Goal: Information Seeking & Learning: Learn about a topic

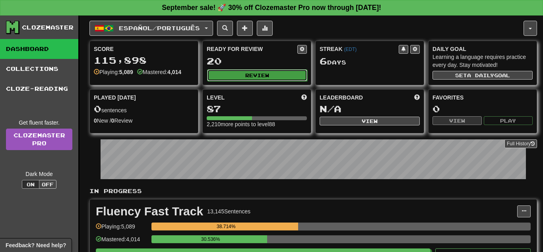
click at [234, 70] on button "Review" at bounding box center [257, 75] width 100 height 12
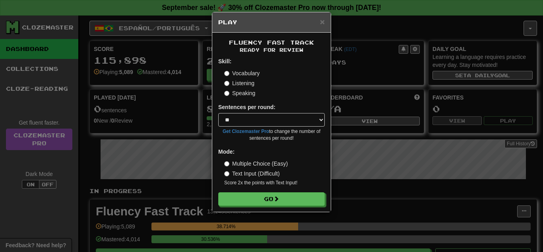
click at [375, 88] on div "× Play Fluency Fast Track Ready for Review Skill: Vocabulary Listening Speaking…" at bounding box center [271, 126] width 543 height 252
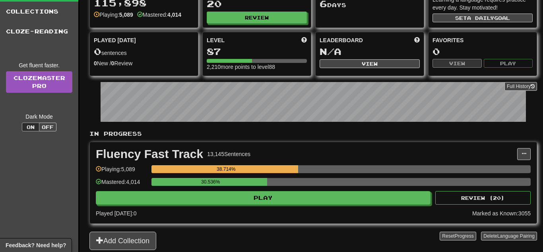
scroll to position [111, 0]
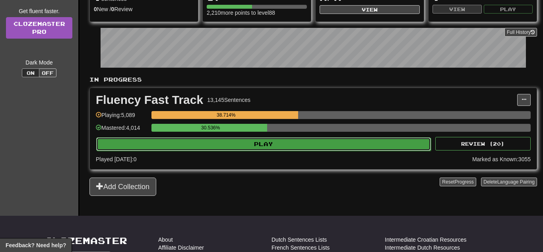
click at [269, 140] on button "Play" at bounding box center [263, 144] width 335 height 14
select select "**"
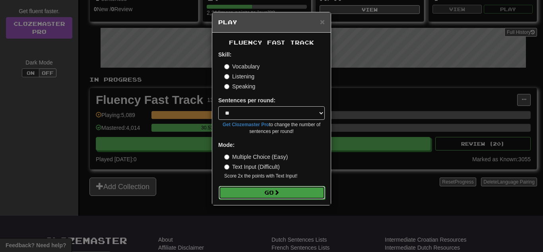
click at [268, 189] on button "Go" at bounding box center [272, 193] width 106 height 14
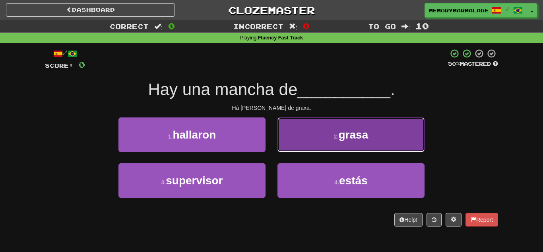
click at [283, 147] on button "2 . grasa" at bounding box center [350, 134] width 147 height 35
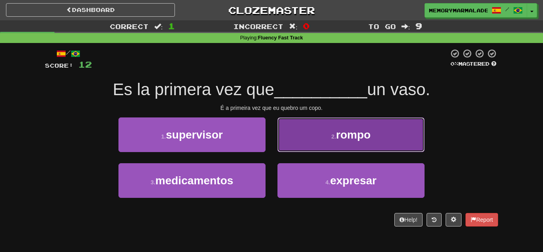
click at [307, 139] on button "2 . [GEOGRAPHIC_DATA]" at bounding box center [350, 134] width 147 height 35
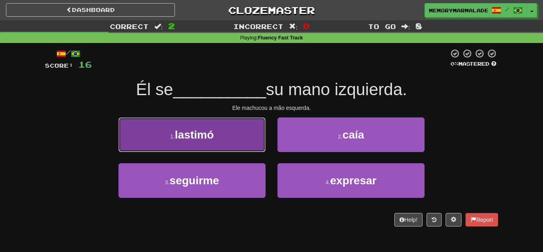
click at [242, 137] on button "1 . lastimó" at bounding box center [191, 134] width 147 height 35
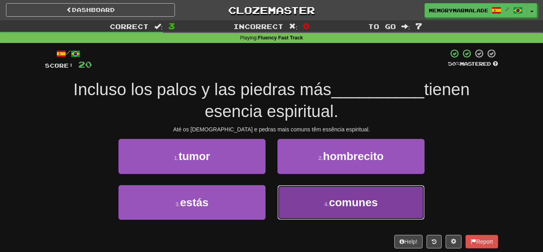
click at [323, 198] on button "4 . comunes" at bounding box center [350, 202] width 147 height 35
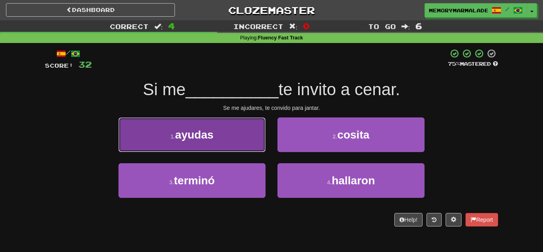
click at [248, 128] on button "1 . ayudas" at bounding box center [191, 134] width 147 height 35
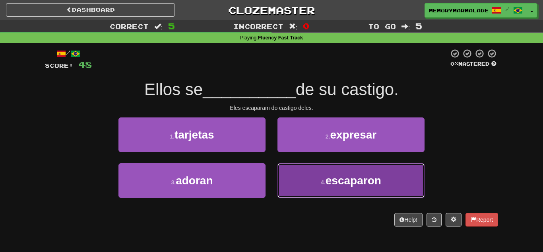
click at [288, 176] on button "4 . escaparon" at bounding box center [350, 180] width 147 height 35
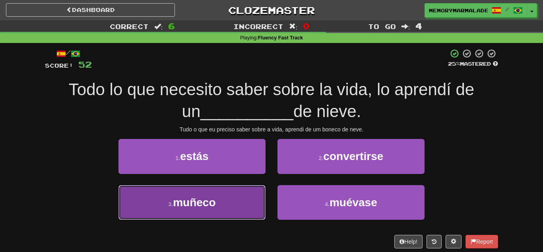
click at [233, 196] on button "3 . muñeco" at bounding box center [191, 202] width 147 height 35
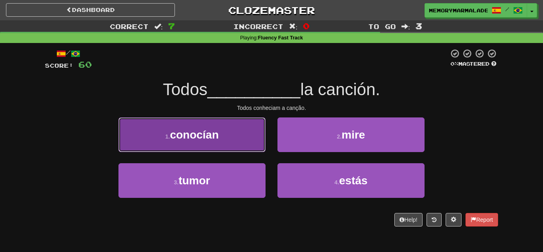
click at [236, 151] on button "1 . conocían" at bounding box center [191, 134] width 147 height 35
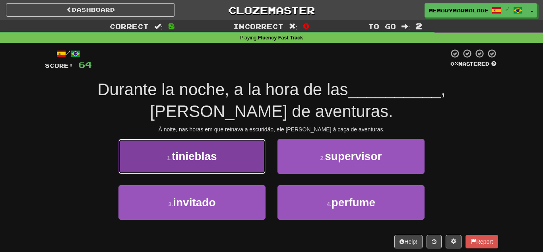
click at [243, 167] on button "1 . tinieblas" at bounding box center [191, 156] width 147 height 35
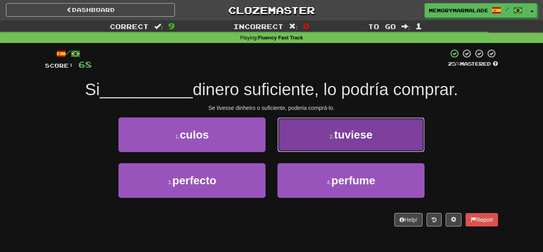
click at [284, 136] on button "2 . tuviese" at bounding box center [350, 134] width 147 height 35
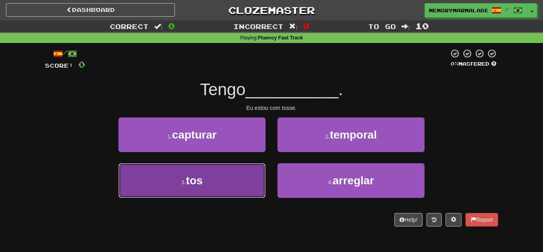
click at [238, 173] on button "3 . tos" at bounding box center [191, 180] width 147 height 35
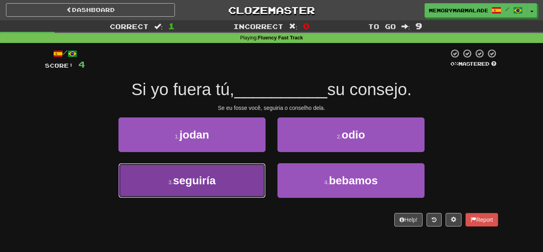
click at [246, 174] on button "3 . seguiría" at bounding box center [191, 180] width 147 height 35
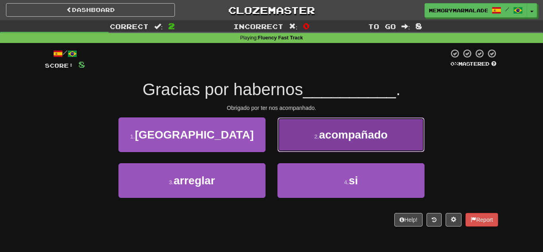
click at [285, 145] on button "2 . acompañado" at bounding box center [350, 134] width 147 height 35
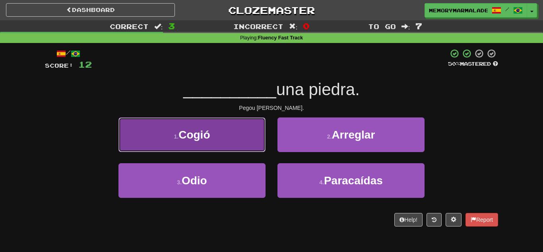
click at [236, 148] on button "1 . Cogió" at bounding box center [191, 134] width 147 height 35
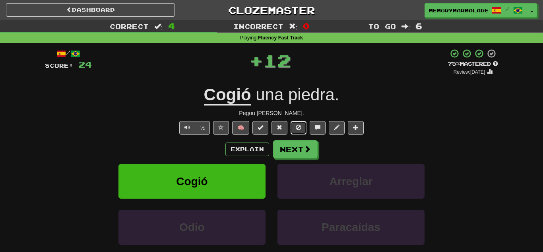
click at [297, 122] on button at bounding box center [298, 128] width 16 height 14
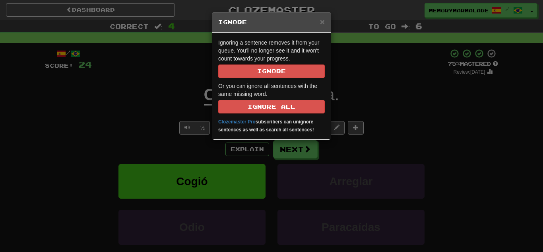
click at [266, 63] on p "Ignoring a sentence removes it from your queue. You'll no longer see it and it …" at bounding box center [271, 58] width 106 height 39
click at [264, 68] on button "Ignore" at bounding box center [271, 71] width 106 height 14
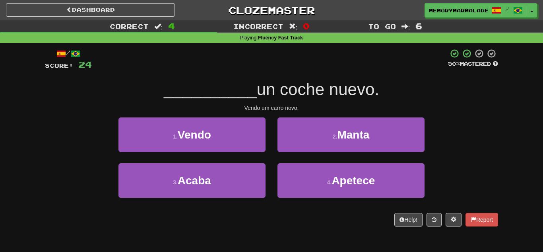
click at [231, 153] on div "1 . Vendo" at bounding box center [191, 140] width 159 height 46
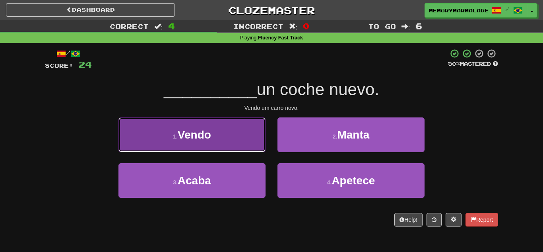
click at [199, 140] on span "Vendo" at bounding box center [194, 134] width 33 height 12
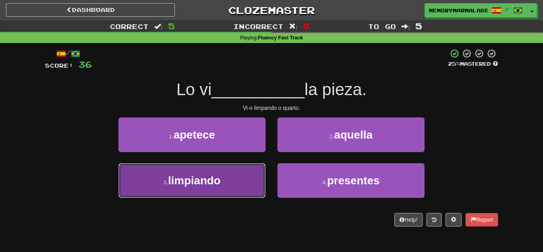
click at [236, 181] on button "3 . limpiando" at bounding box center [191, 180] width 147 height 35
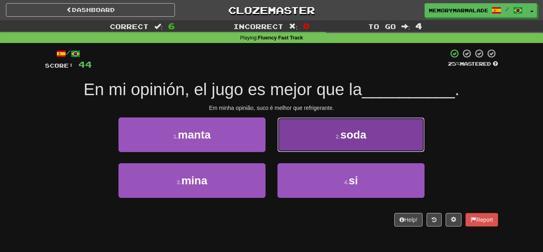
click at [283, 137] on button "2 . soda" at bounding box center [350, 134] width 147 height 35
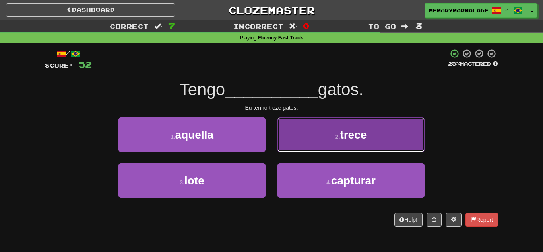
click at [300, 134] on button "2 . trece" at bounding box center [350, 134] width 147 height 35
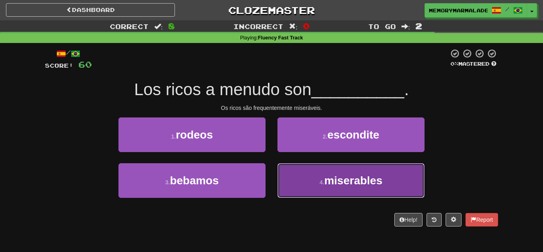
click at [309, 174] on button "4 . miserables" at bounding box center [350, 180] width 147 height 35
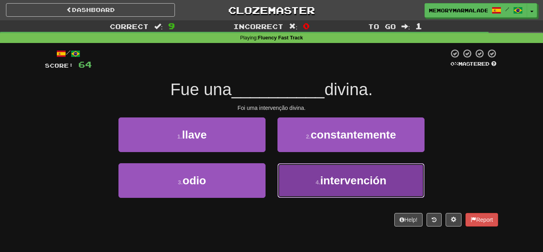
click at [302, 172] on button "4 . intervención" at bounding box center [350, 180] width 147 height 35
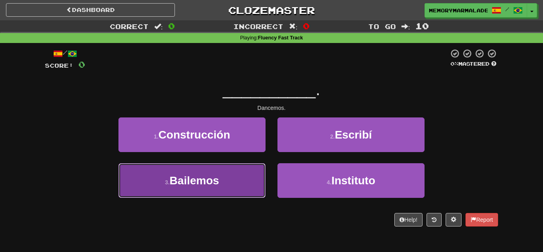
click at [242, 175] on button "3 . Bailemos" at bounding box center [191, 180] width 147 height 35
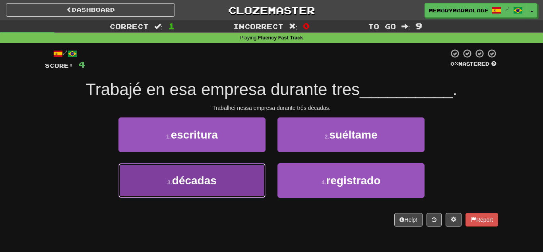
click at [247, 172] on button "3 . décadas" at bounding box center [191, 180] width 147 height 35
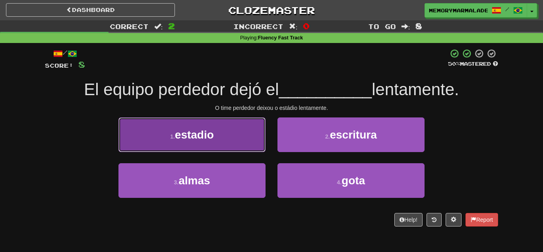
click at [238, 143] on button "1 . estadio" at bounding box center [191, 134] width 147 height 35
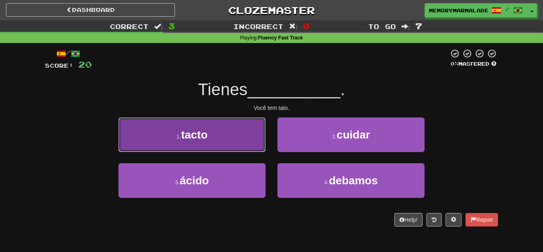
click at [193, 122] on button "1 . tacto" at bounding box center [191, 134] width 147 height 35
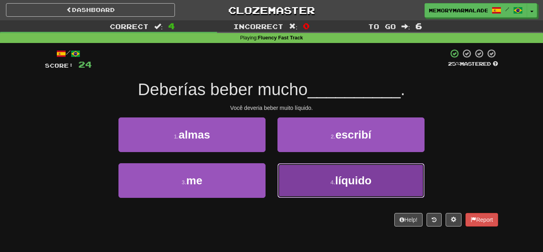
click at [304, 166] on button "4 . líquido" at bounding box center [350, 180] width 147 height 35
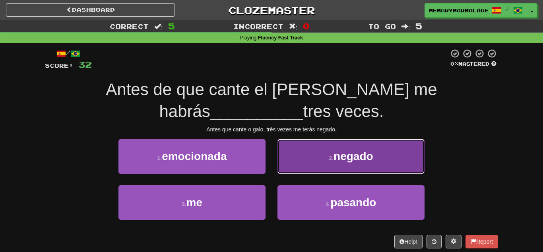
click at [307, 167] on button "2 . negado" at bounding box center [350, 156] width 147 height 35
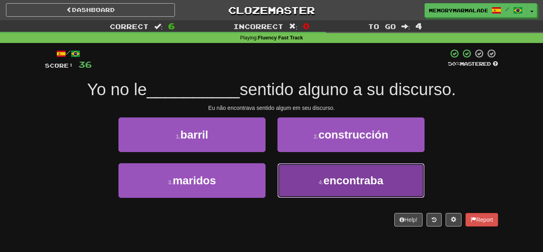
click at [279, 165] on button "4 . encontraba" at bounding box center [350, 180] width 147 height 35
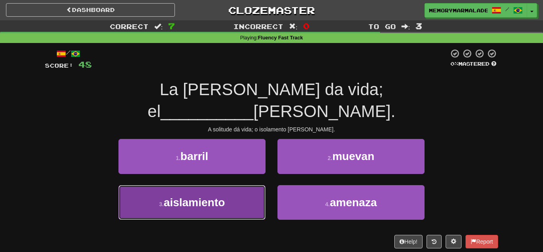
click at [244, 185] on button "3 . aislamiento" at bounding box center [191, 202] width 147 height 35
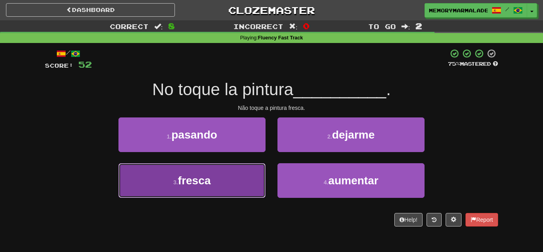
click at [254, 175] on button "3 . fresca" at bounding box center [191, 180] width 147 height 35
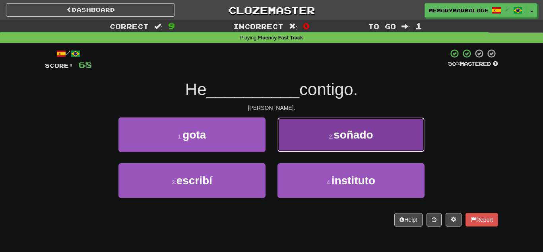
click at [333, 139] on small "2 ." at bounding box center [331, 136] width 5 height 6
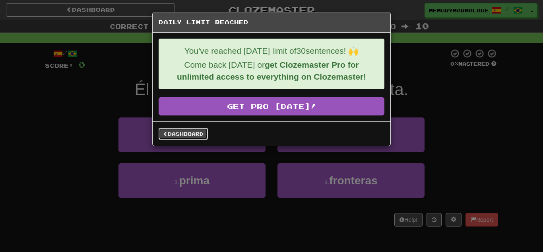
click at [192, 132] on link "Dashboard" at bounding box center [183, 134] width 49 height 12
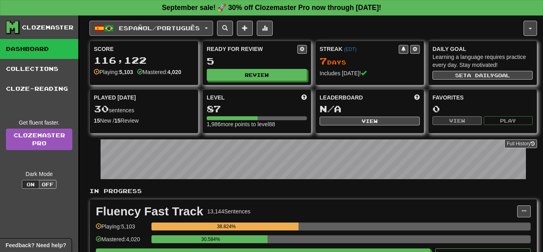
click at [209, 29] on button "Español / Português" at bounding box center [151, 28] width 124 height 15
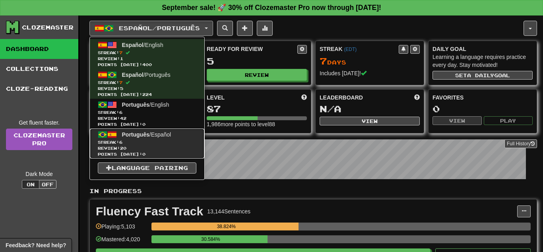
click at [147, 132] on span "Português" at bounding box center [135, 134] width 27 height 6
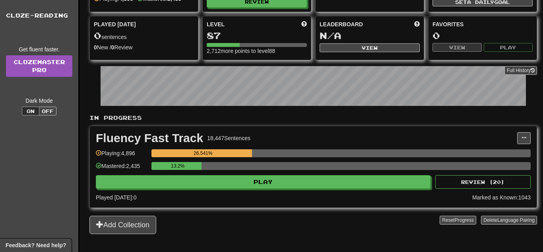
scroll to position [95, 0]
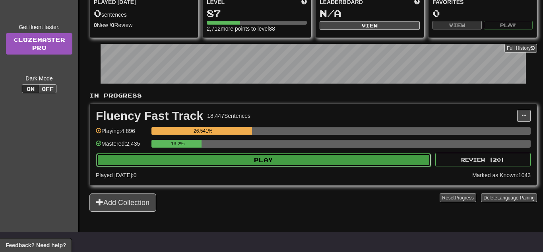
click at [196, 156] on button "Play" at bounding box center [263, 160] width 335 height 14
select select "**"
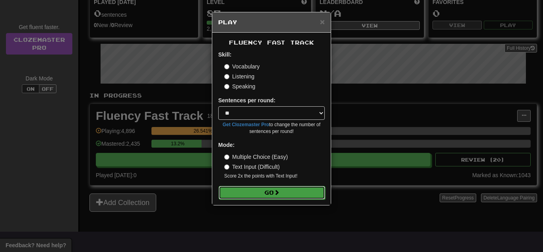
click at [247, 189] on button "Go" at bounding box center [272, 193] width 106 height 14
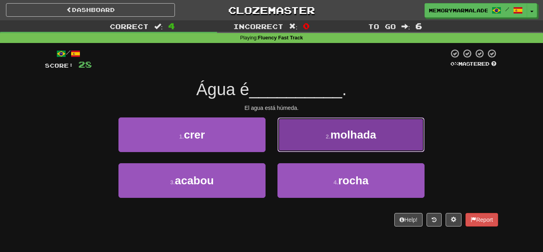
click at [310, 145] on button "2 . molhada" at bounding box center [350, 134] width 147 height 35
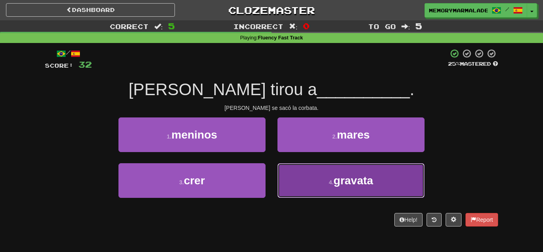
click at [322, 176] on button "4 . gravata" at bounding box center [350, 180] width 147 height 35
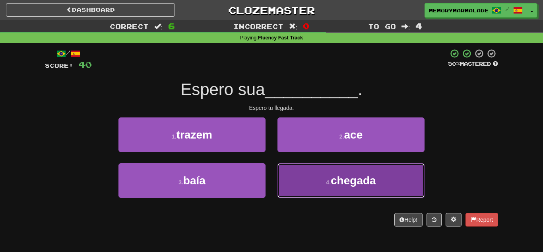
click at [313, 194] on button "4 . chegada" at bounding box center [350, 180] width 147 height 35
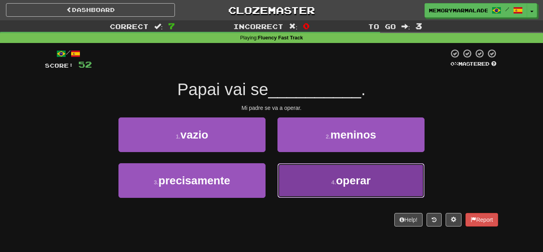
click at [312, 183] on button "4 . operar" at bounding box center [350, 180] width 147 height 35
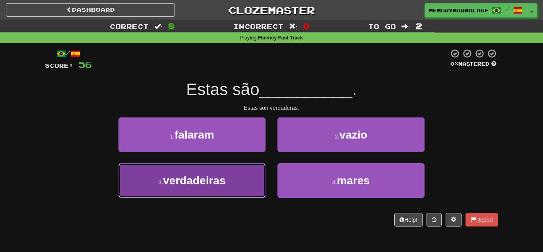
click at [234, 181] on button "3 . verdadeiras" at bounding box center [191, 180] width 147 height 35
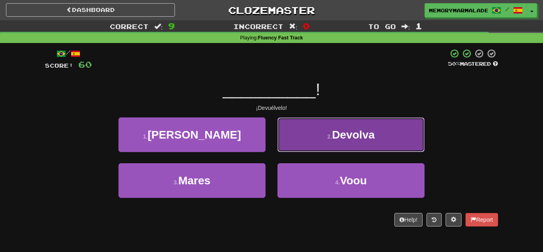
click at [298, 143] on button "2 . Devolva" at bounding box center [350, 134] width 147 height 35
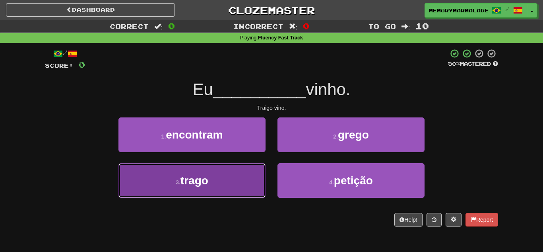
click at [211, 167] on button "3 . trago" at bounding box center [191, 180] width 147 height 35
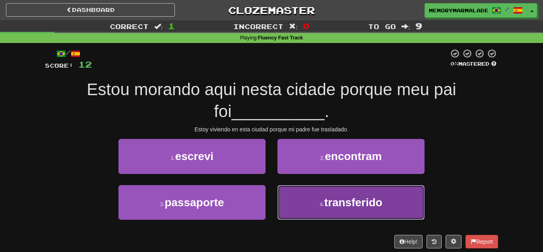
click at [307, 205] on button "4 . transferido" at bounding box center [350, 202] width 147 height 35
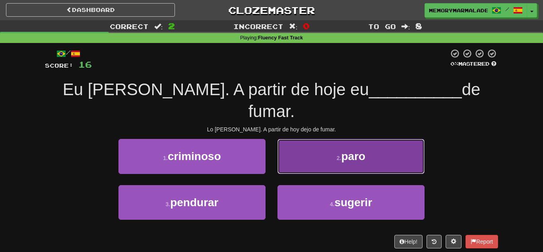
click at [309, 139] on button "2 . paro" at bounding box center [350, 156] width 147 height 35
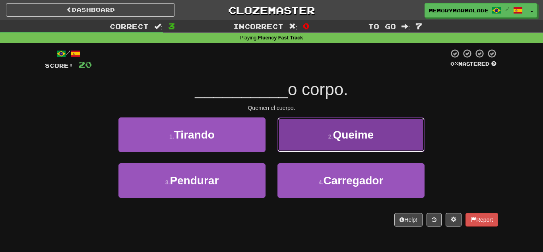
click at [336, 128] on span "Queime" at bounding box center [353, 134] width 41 height 12
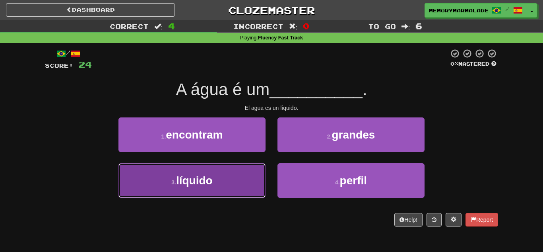
click at [253, 175] on button "3 . líquido" at bounding box center [191, 180] width 147 height 35
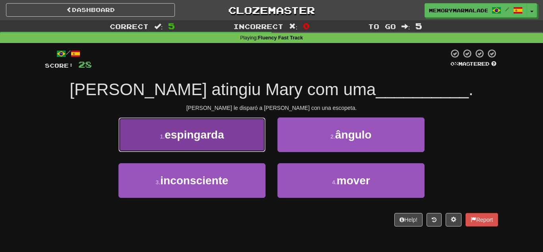
click at [238, 131] on button "1 . espingarda" at bounding box center [191, 134] width 147 height 35
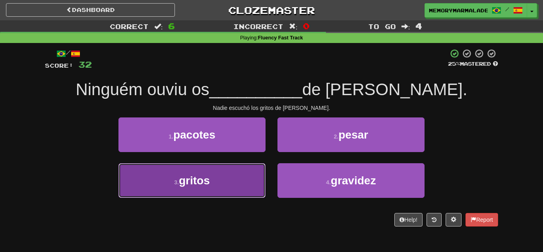
click at [232, 168] on button "3 . gritos" at bounding box center [191, 180] width 147 height 35
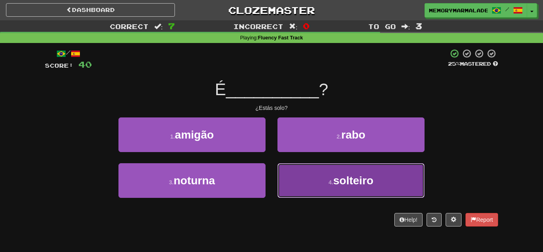
click at [321, 176] on button "4 . solteiro" at bounding box center [350, 180] width 147 height 35
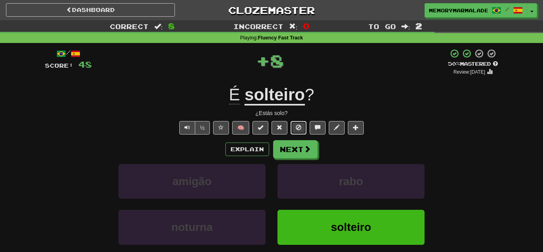
click at [300, 123] on button at bounding box center [298, 128] width 16 height 14
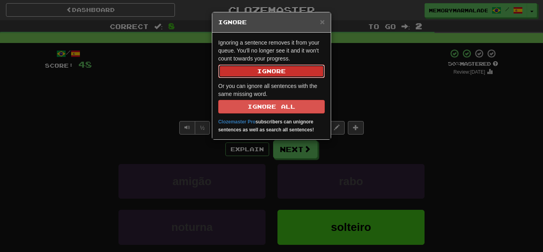
click at [266, 69] on button "Ignore" at bounding box center [271, 71] width 106 height 14
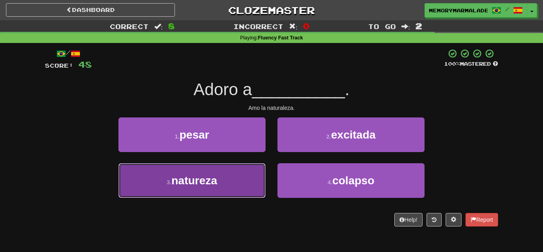
click at [235, 183] on button "3 . natureza" at bounding box center [191, 180] width 147 height 35
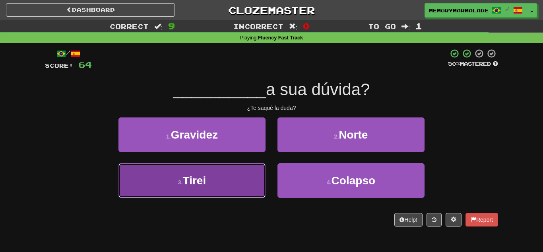
click at [240, 178] on button "3 . Tirei" at bounding box center [191, 180] width 147 height 35
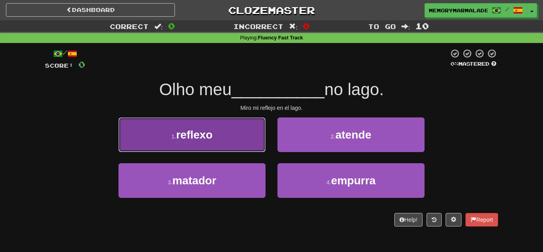
click at [237, 139] on button "1 . reflexo" at bounding box center [191, 134] width 147 height 35
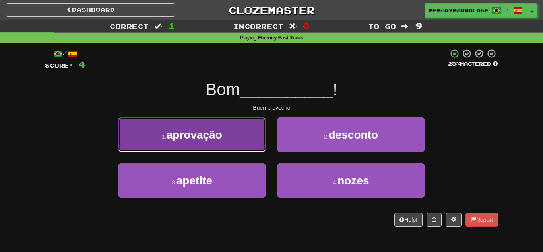
click at [229, 149] on button "1 . aprovação" at bounding box center [191, 134] width 147 height 35
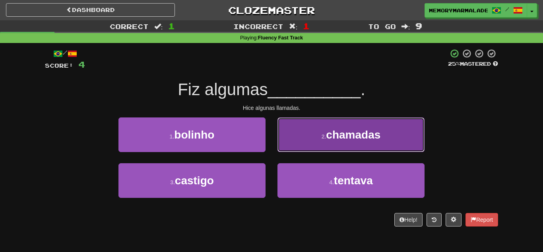
click at [303, 136] on button "2 . chamadas" at bounding box center [350, 134] width 147 height 35
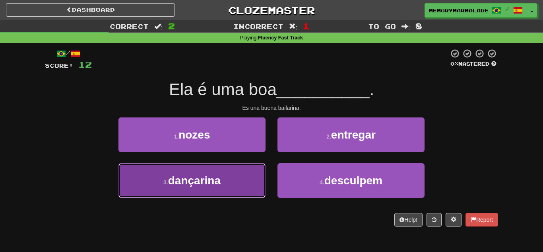
click at [251, 174] on button "3 . dançarina" at bounding box center [191, 180] width 147 height 35
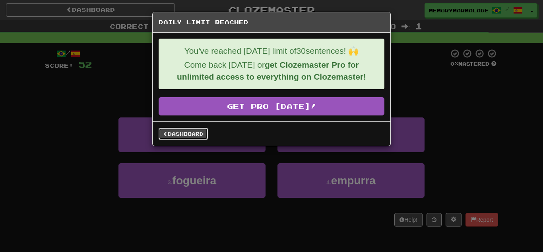
click at [182, 137] on link "Dashboard" at bounding box center [183, 134] width 49 height 12
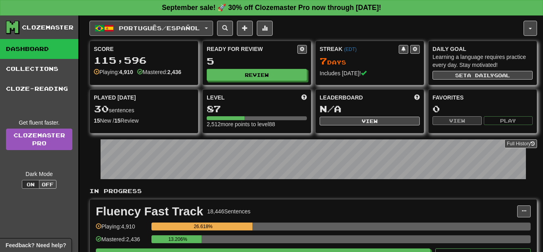
click at [212, 26] on button "Português / Español" at bounding box center [151, 28] width 124 height 15
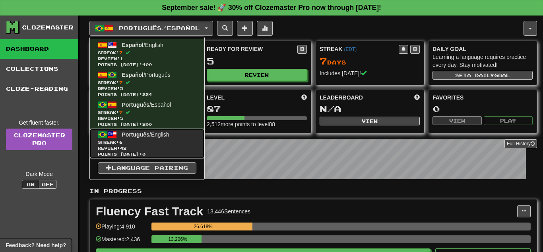
click at [150, 139] on span "Streak: 6" at bounding box center [147, 142] width 99 height 6
